Goal: Find specific page/section: Find specific page/section

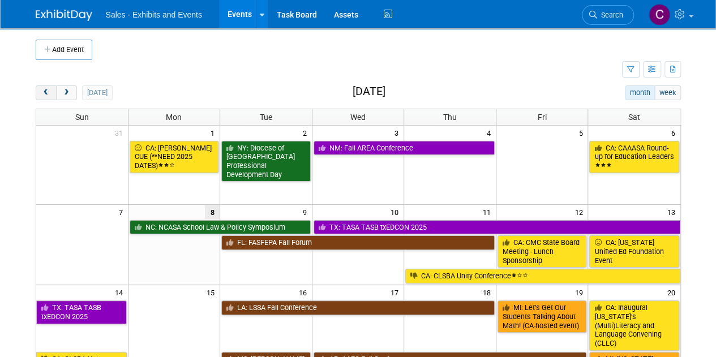
click at [48, 97] on button "prev" at bounding box center [46, 92] width 21 height 15
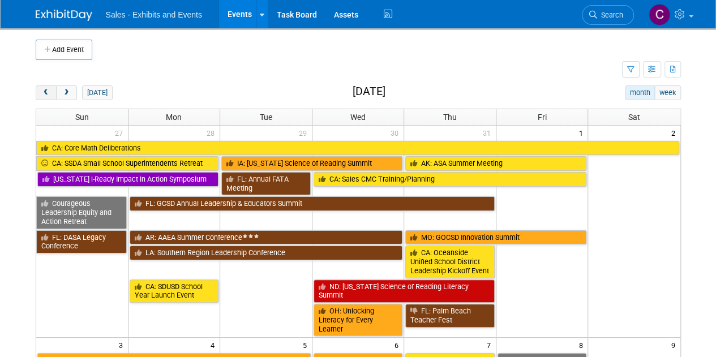
click at [48, 97] on button "prev" at bounding box center [46, 92] width 21 height 15
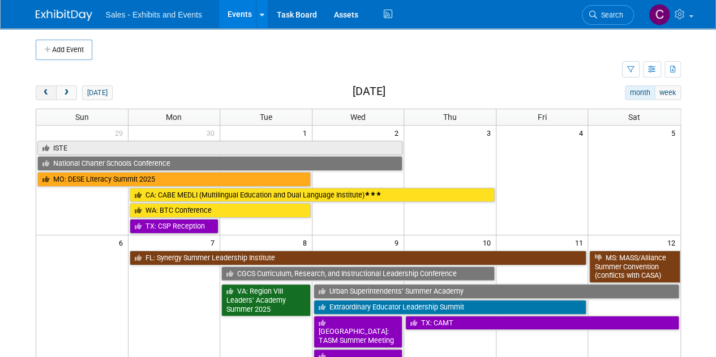
click at [48, 97] on button "prev" at bounding box center [46, 92] width 21 height 15
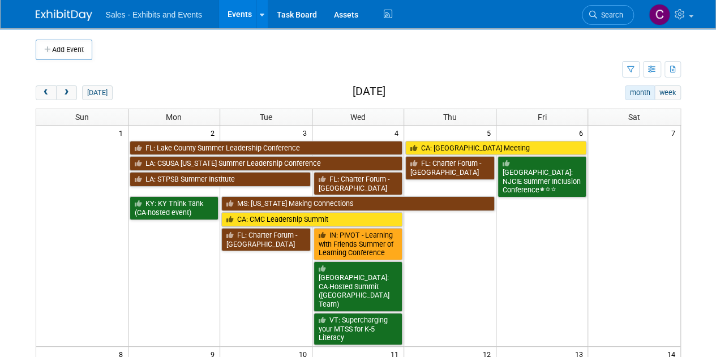
drag, startPoint x: 615, startPoint y: 11, endPoint x: 599, endPoint y: 15, distance: 16.2
click at [615, 11] on span "Search" at bounding box center [610, 15] width 26 height 8
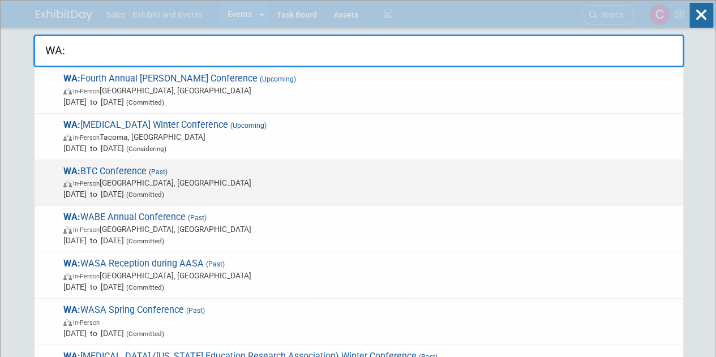
type input "WA:"
click at [84, 187] on span "In-Person [PERSON_NAME], [GEOGRAPHIC_DATA]" at bounding box center [370, 182] width 614 height 11
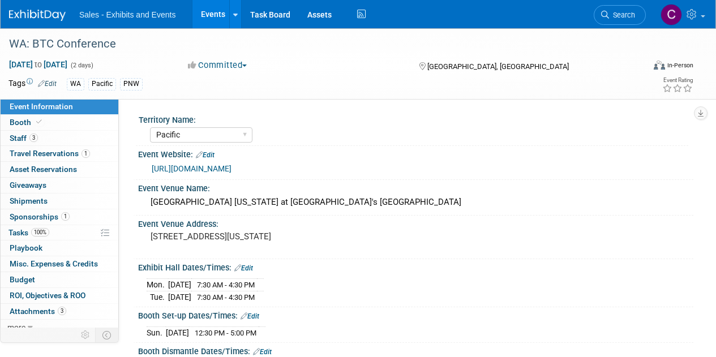
select select "Pacific"
